Goal: Use online tool/utility: Utilize a website feature to perform a specific function

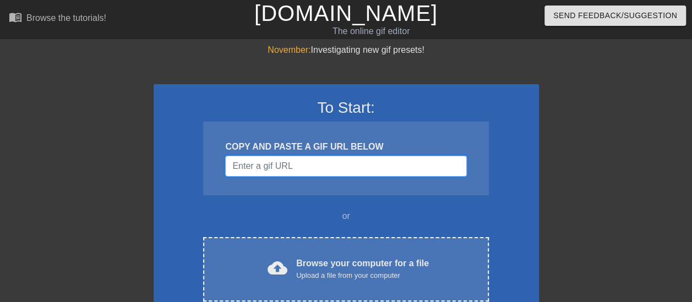
click at [305, 167] on input "Username" at bounding box center [345, 166] width 241 height 21
click at [269, 157] on input "Username" at bounding box center [345, 166] width 241 height 21
click at [260, 168] on input "Username" at bounding box center [345, 166] width 241 height 21
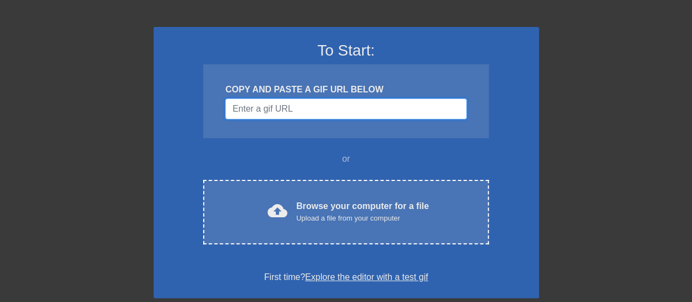
scroll to position [110, 0]
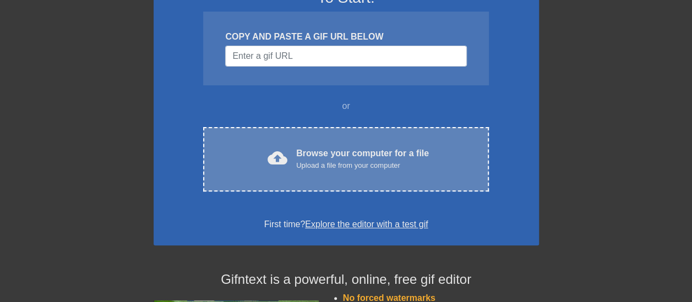
click at [326, 166] on div "Upload a file from your computer" at bounding box center [362, 165] width 133 height 11
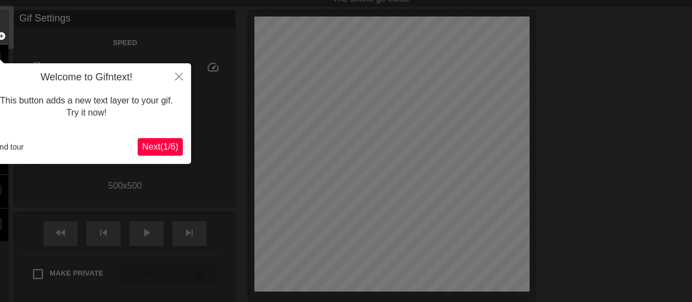
scroll to position [55, 0]
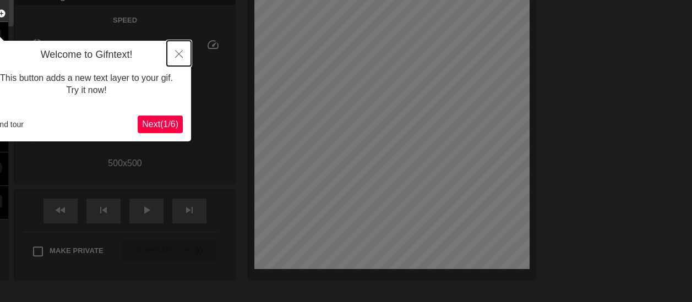
click at [181, 53] on icon "Close" at bounding box center [179, 54] width 8 height 8
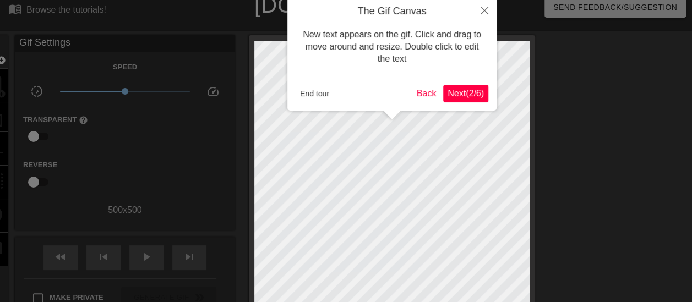
scroll to position [0, 0]
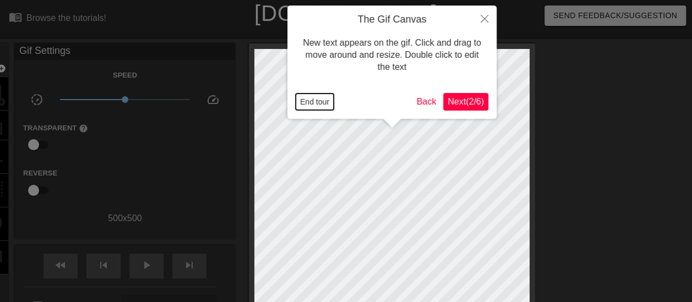
click at [316, 98] on button "End tour" at bounding box center [315, 102] width 38 height 17
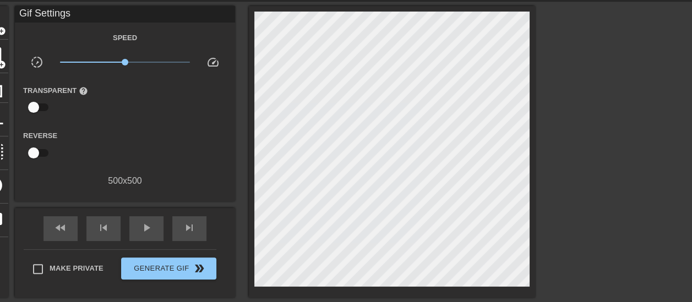
scroll to position [55, 0]
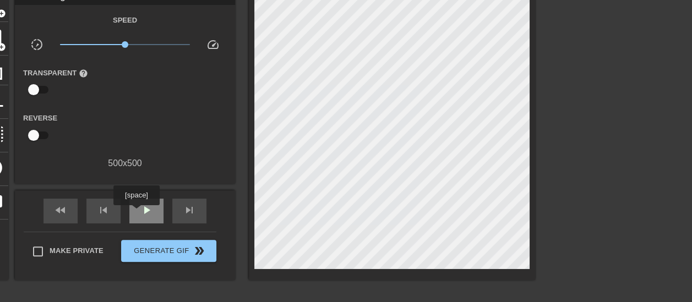
click at [143, 210] on span "play_arrow" at bounding box center [146, 210] width 13 height 13
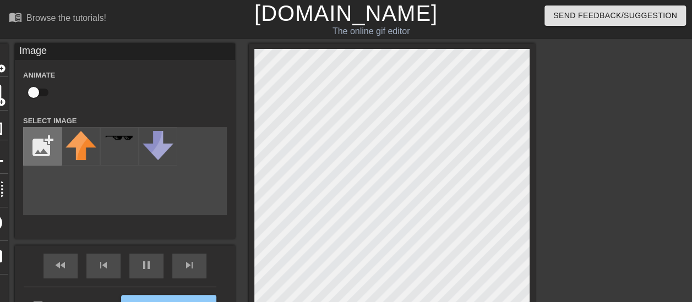
click at [41, 150] on input "file" at bounding box center [42, 146] width 37 height 37
type input "4280"
type input "C:\fakepath\Identifier votre public Fixer votre objectif Rédiger votre mess.png"
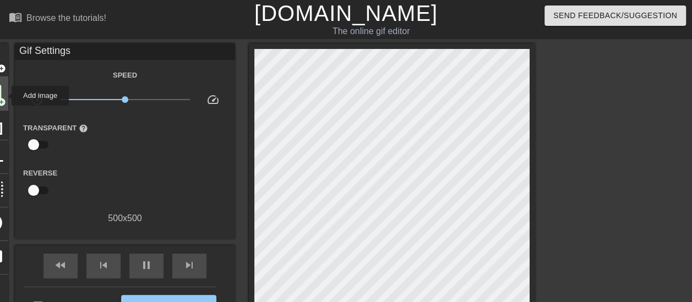
click at [4, 97] on span "add_circle" at bounding box center [1, 101] width 9 height 9
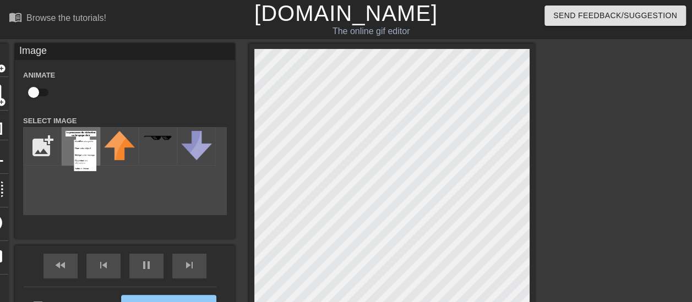
click at [94, 149] on img at bounding box center [81, 151] width 31 height 40
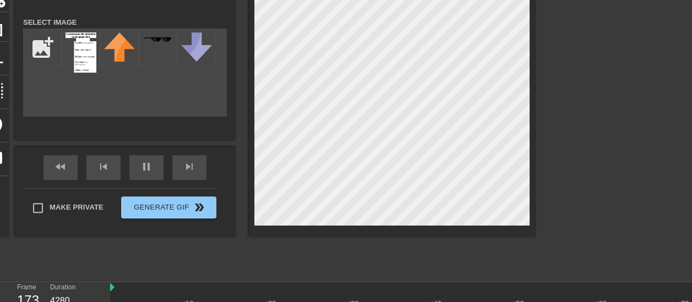
scroll to position [35, 0]
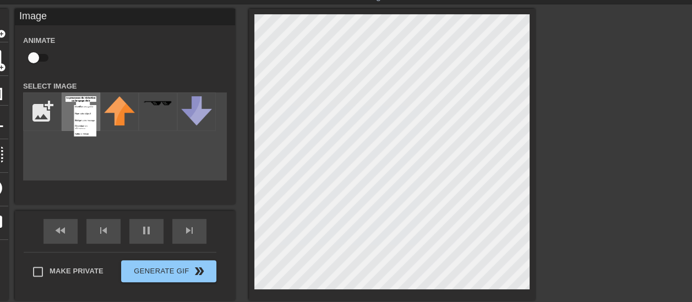
click at [94, 129] on img at bounding box center [81, 116] width 31 height 40
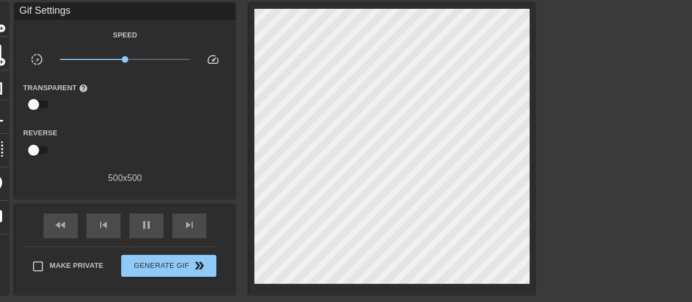
scroll to position [145, 0]
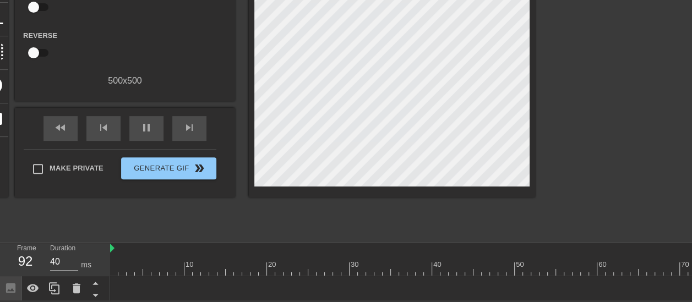
click at [28, 252] on div "92" at bounding box center [25, 262] width 17 height 20
click at [62, 116] on div "fast_rewind" at bounding box center [60, 128] width 34 height 25
click at [139, 120] on div "pause" at bounding box center [146, 128] width 34 height 25
click at [135, 119] on div "play_arrow" at bounding box center [146, 128] width 34 height 25
type input "4280"
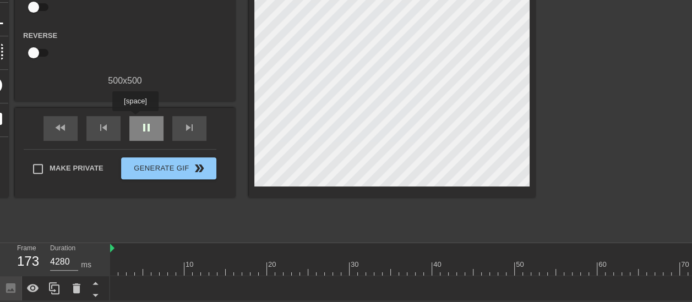
click at [135, 119] on div "pause" at bounding box center [146, 128] width 34 height 25
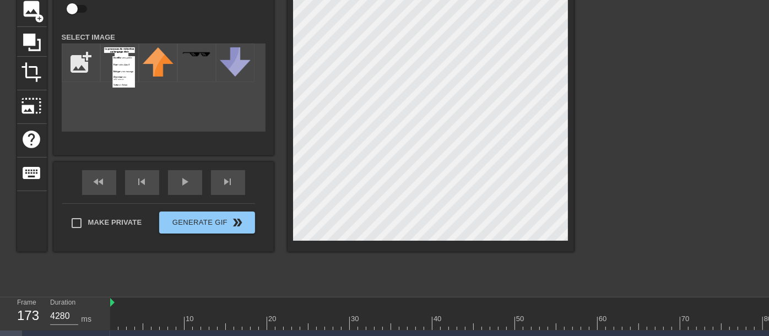
scroll to position [112, 0]
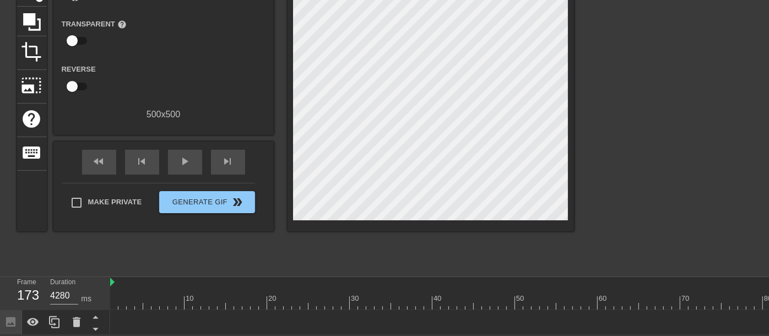
click at [670, 154] on div at bounding box center [669, 104] width 165 height 330
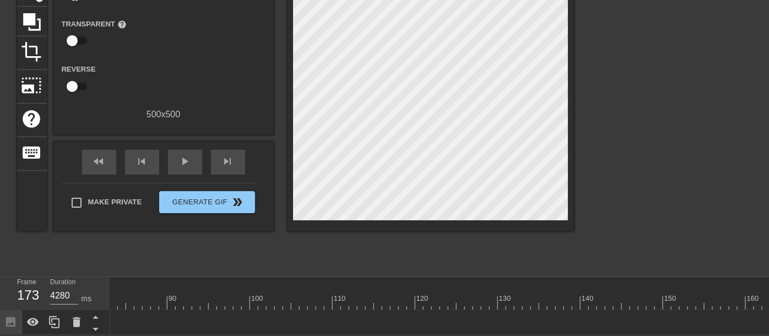
scroll to position [0, 763]
drag, startPoint x: 766, startPoint y: 309, endPoint x: 750, endPoint y: 314, distance: 17.4
click at [744, 316] on div "Image drag_handle drag_handle" at bounding box center [61, 322] width 1429 height 17
click at [766, 314] on div "Image drag_handle drag_handle" at bounding box center [61, 322] width 1429 height 17
drag, startPoint x: 768, startPoint y: 314, endPoint x: 753, endPoint y: 316, distance: 14.9
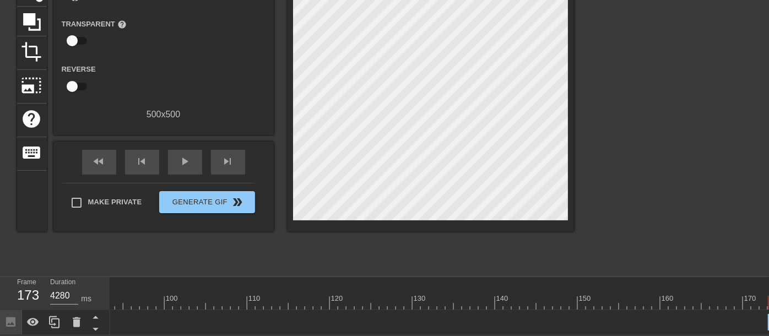
click at [753, 316] on div "Image drag_handle drag_handle" at bounding box center [61, 322] width 1429 height 17
drag, startPoint x: 753, startPoint y: 316, endPoint x: 728, endPoint y: 308, distance: 25.9
click at [752, 316] on div "Image drag_handle drag_handle" at bounding box center [61, 322] width 1429 height 17
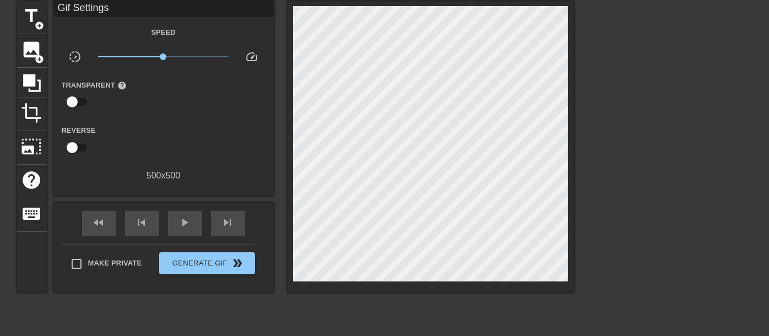
scroll to position [0, 0]
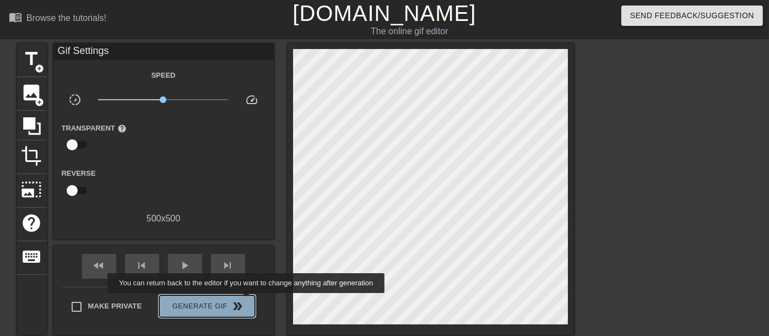
click at [247, 301] on span "Generate Gif double_arrow" at bounding box center [207, 306] width 86 height 13
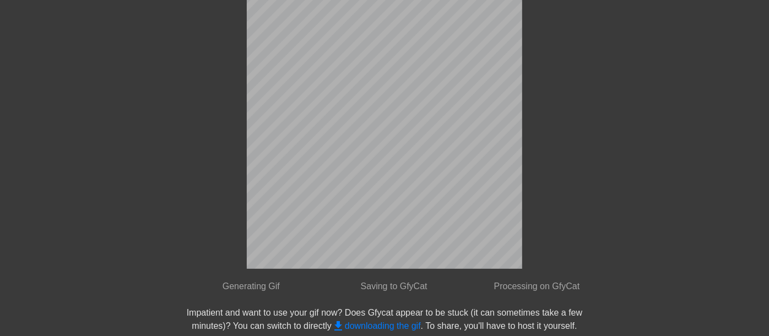
scroll to position [43, 0]
